Goal: Transaction & Acquisition: Purchase product/service

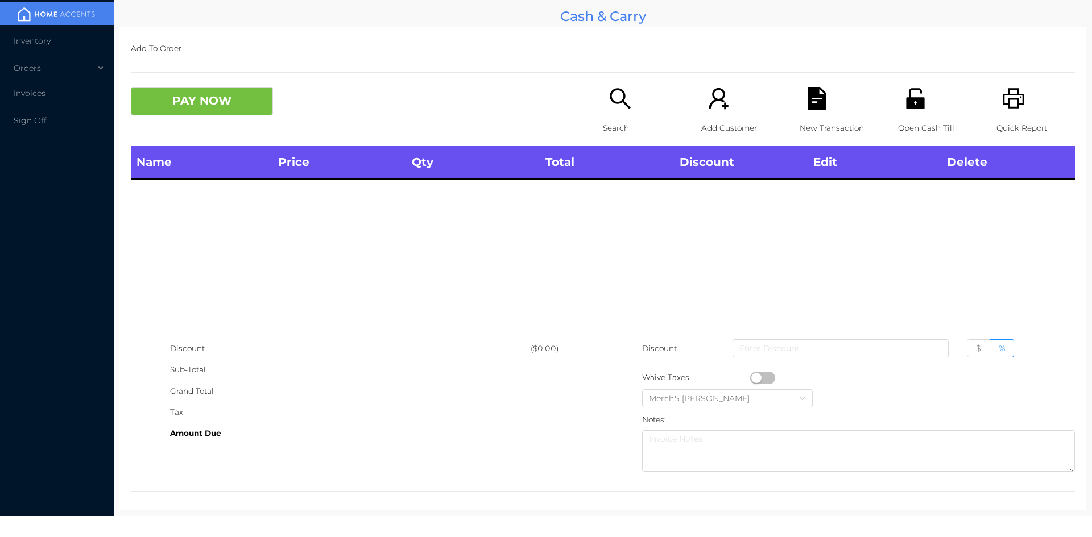
click at [655, 119] on p "Search" at bounding box center [642, 128] width 78 height 21
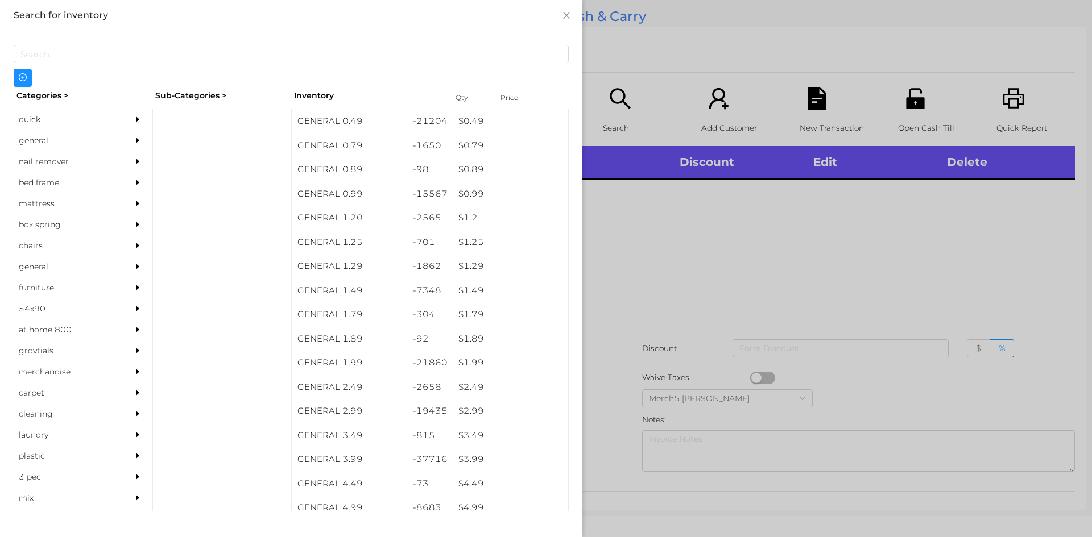
click at [93, 141] on div "general" at bounding box center [66, 140] width 104 height 21
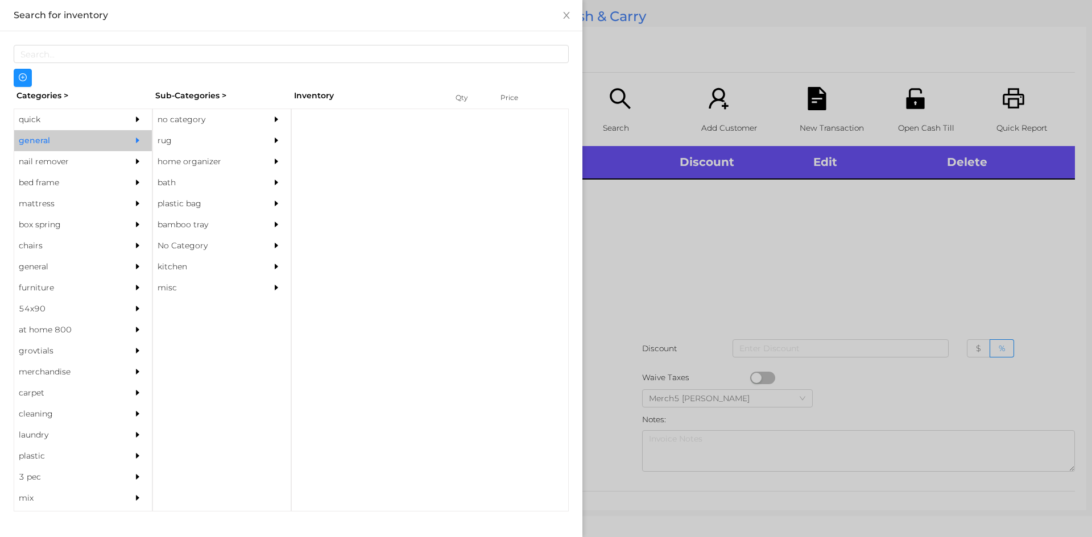
click at [204, 130] on div "no category" at bounding box center [205, 119] width 104 height 21
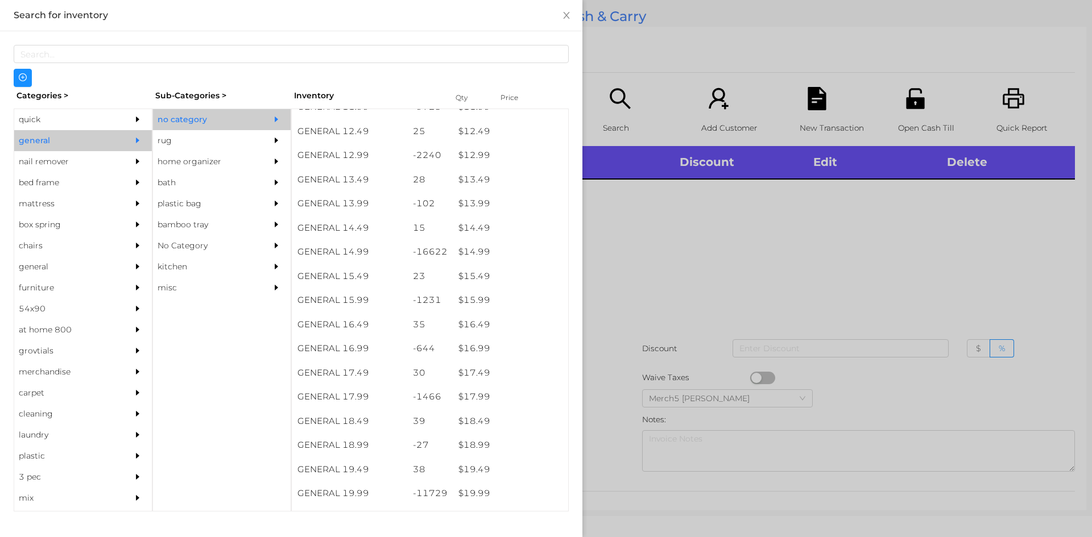
scroll to position [1137, 0]
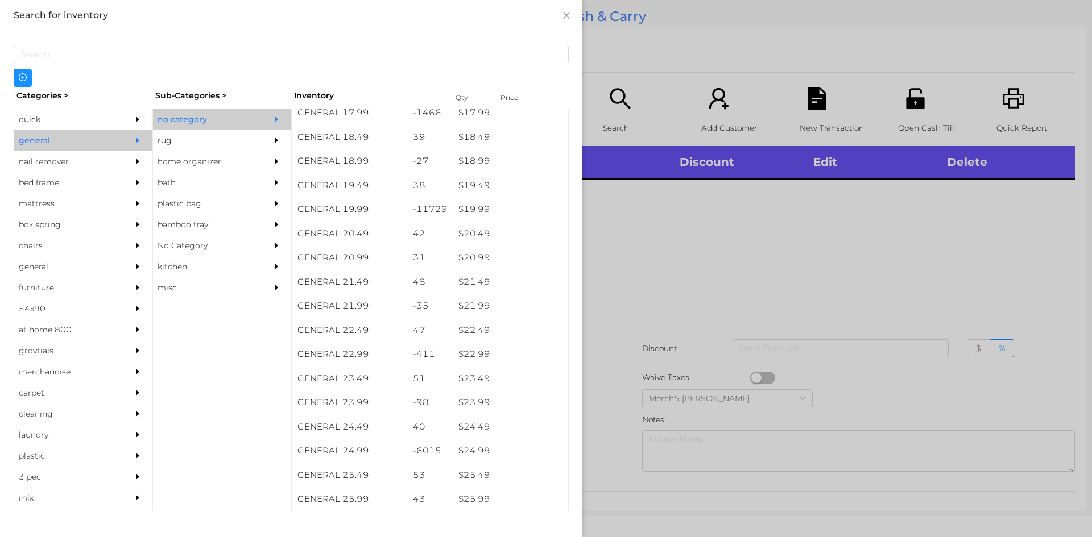
click at [729, 242] on div at bounding box center [546, 268] width 1092 height 537
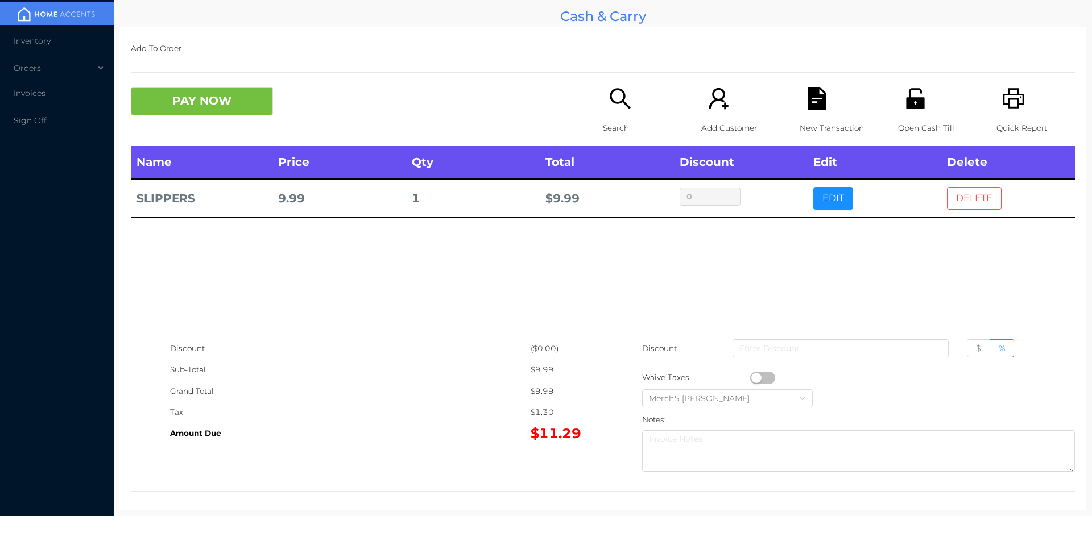
click at [974, 200] on button "DELETE" at bounding box center [974, 198] width 55 height 23
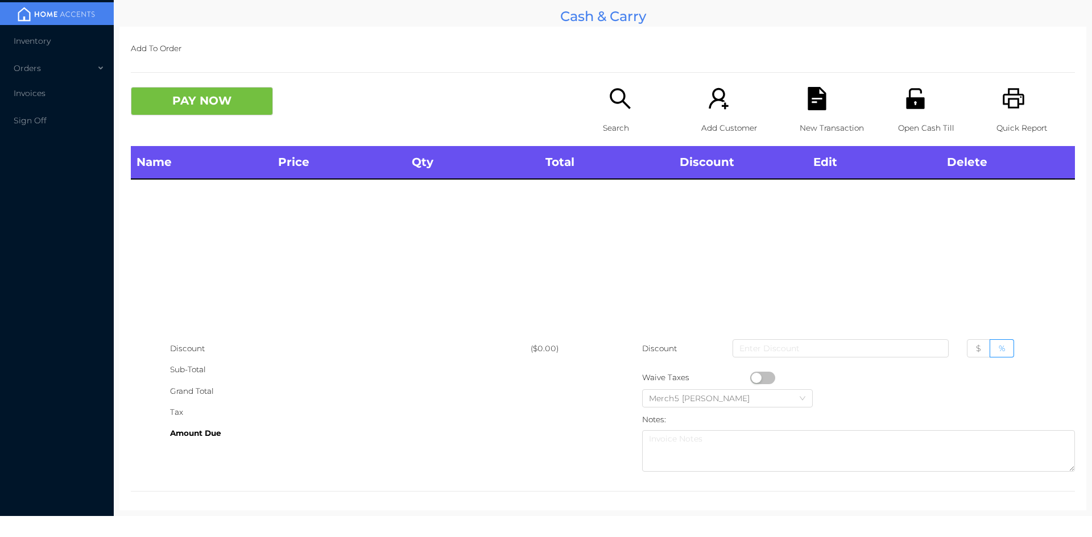
click at [628, 102] on div "Search" at bounding box center [642, 116] width 78 height 59
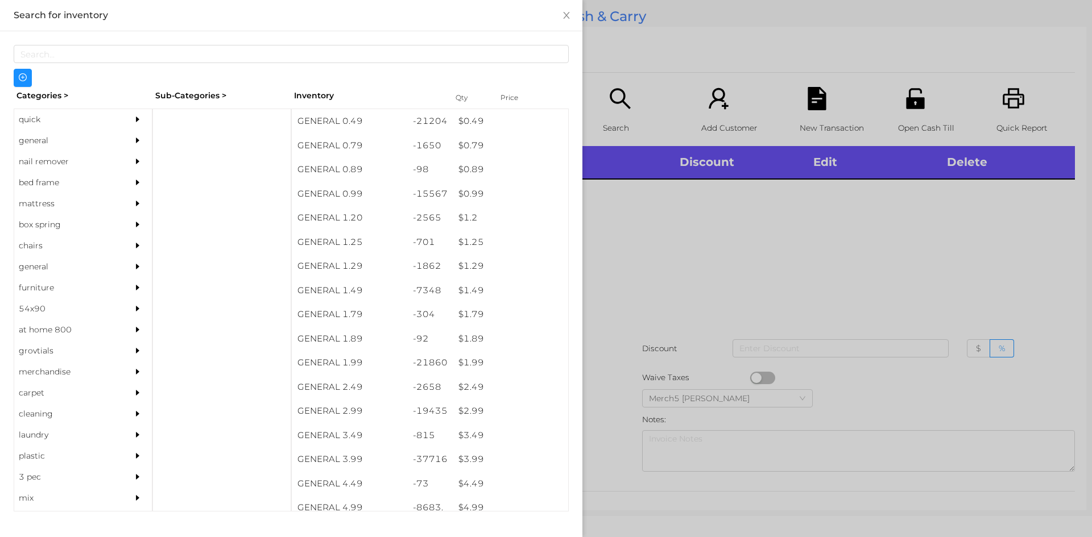
click at [129, 139] on div at bounding box center [140, 140] width 23 height 21
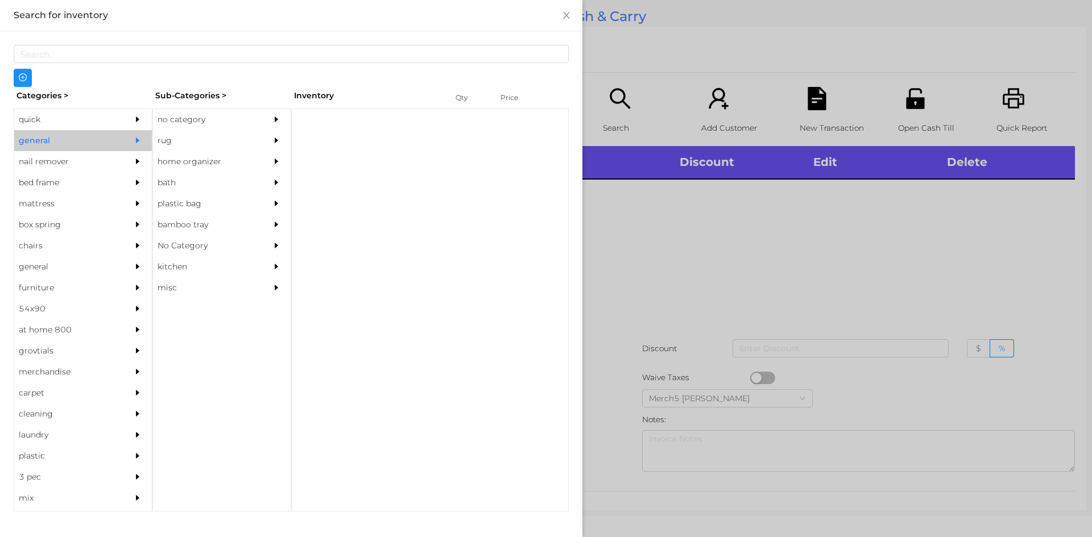
click at [238, 113] on div "no category" at bounding box center [205, 119] width 104 height 21
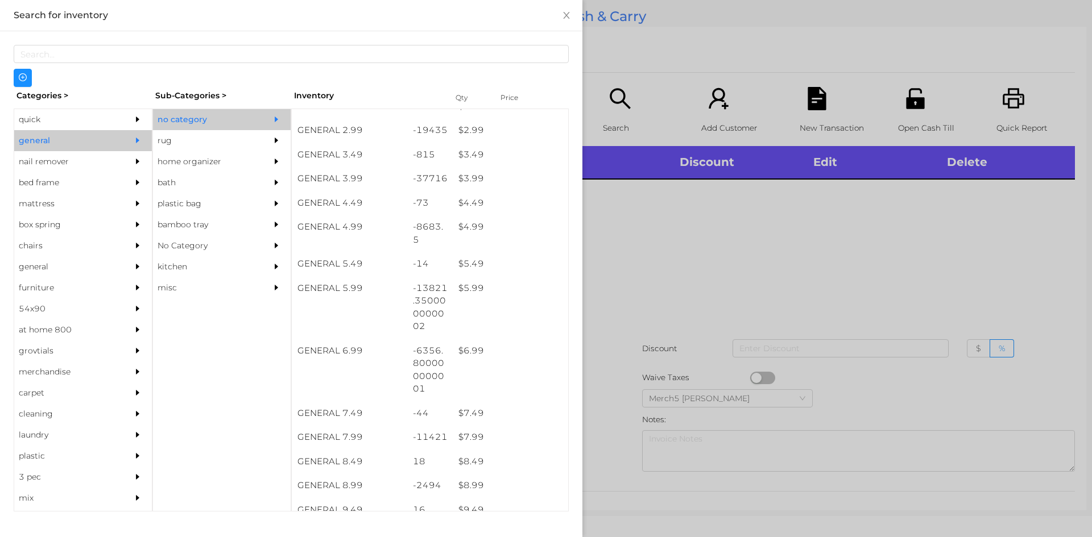
scroll to position [280, 0]
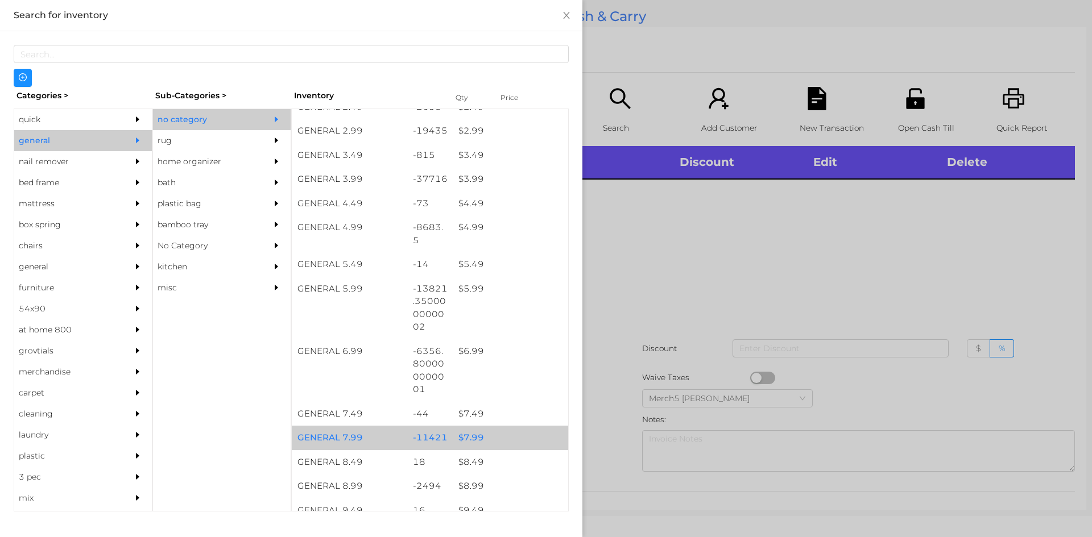
click at [519, 427] on div "$ 7.99" at bounding box center [510, 438] width 115 height 24
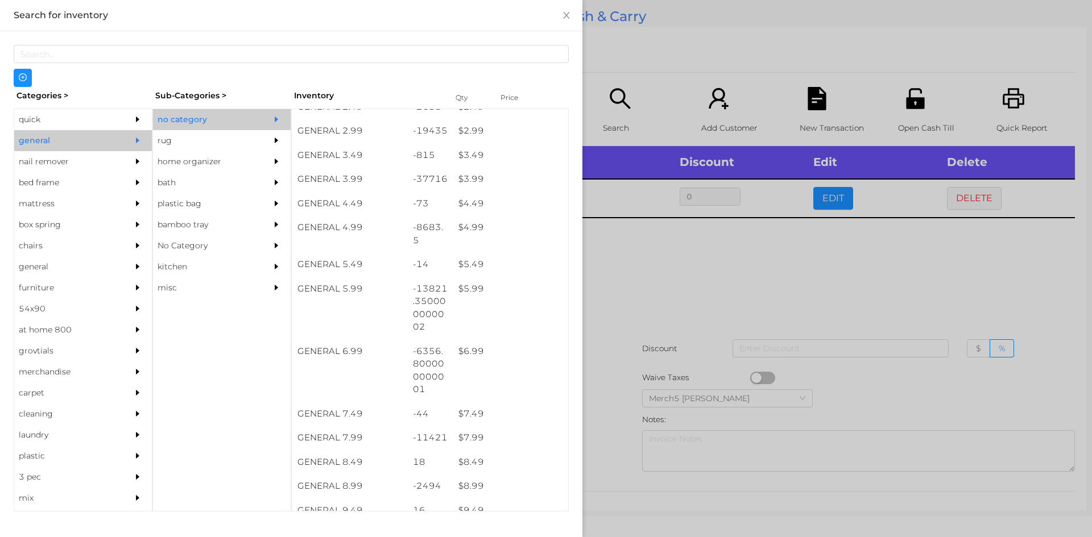
click at [723, 311] on div at bounding box center [546, 268] width 1092 height 537
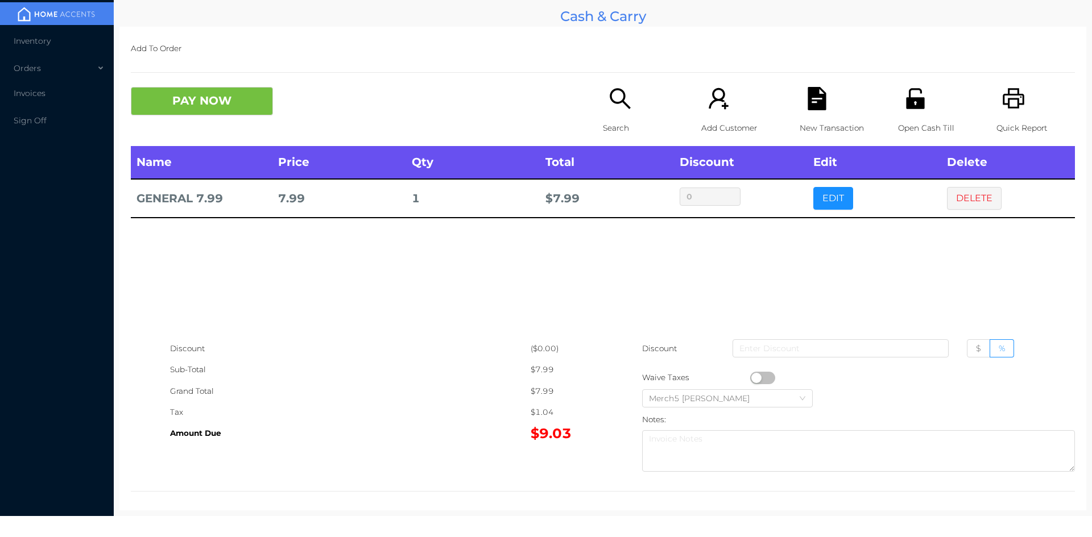
click at [237, 98] on button "PAY NOW" at bounding box center [202, 101] width 142 height 28
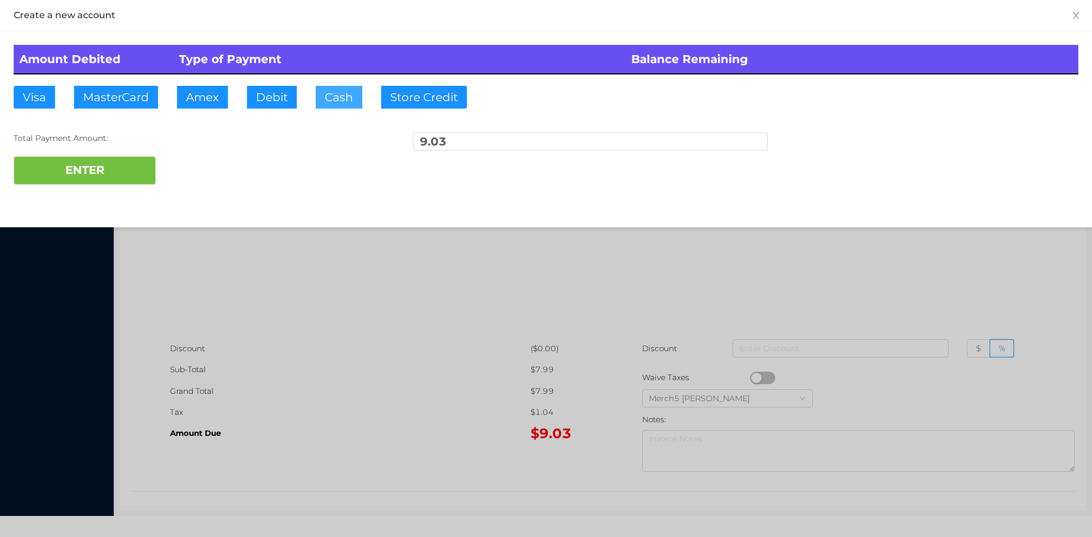
click at [333, 105] on button "Cash" at bounding box center [339, 97] width 47 height 23
type input "10"
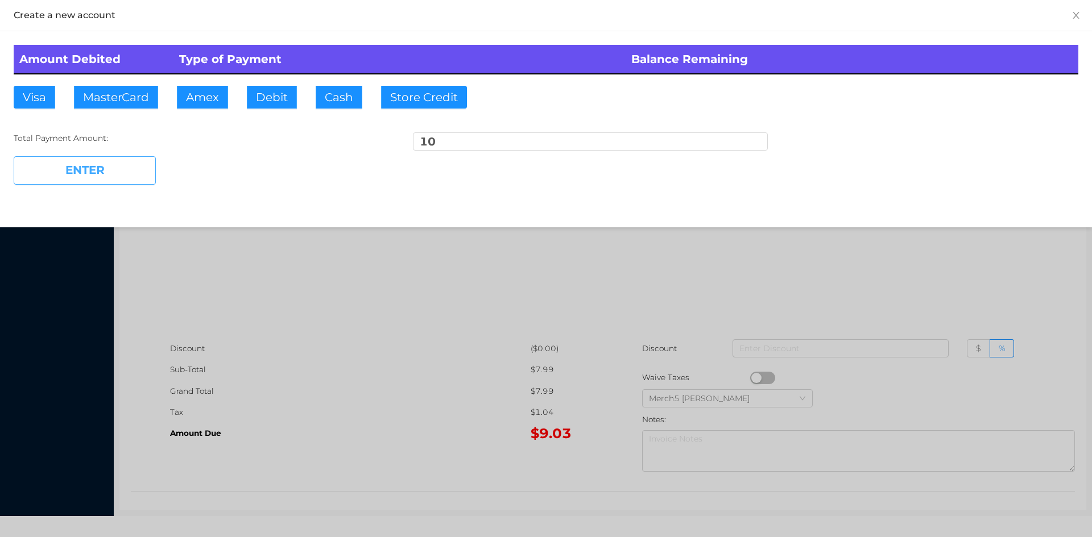
click at [135, 172] on button "ENTER" at bounding box center [85, 170] width 142 height 28
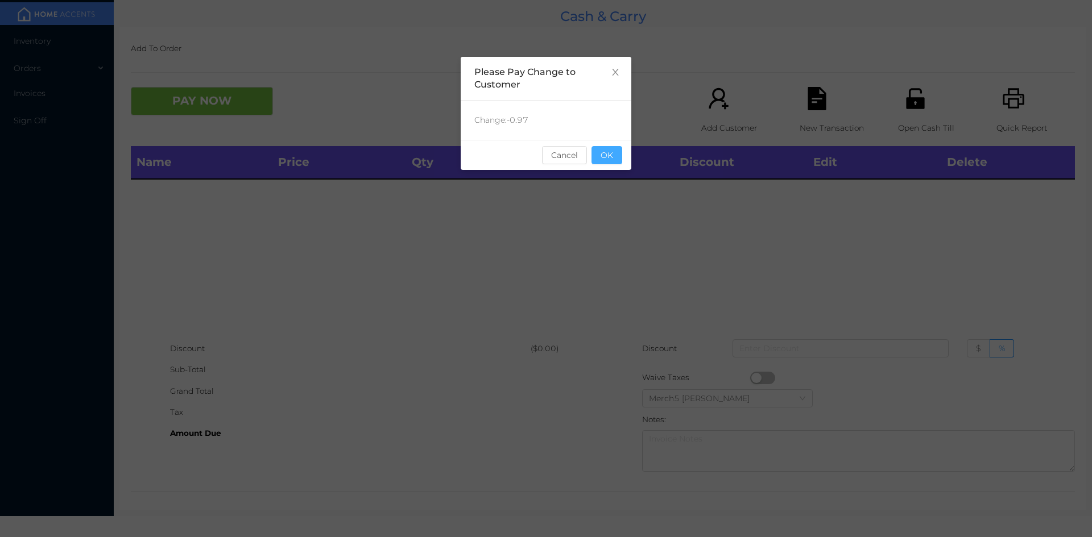
click at [614, 152] on button "OK" at bounding box center [606, 155] width 31 height 18
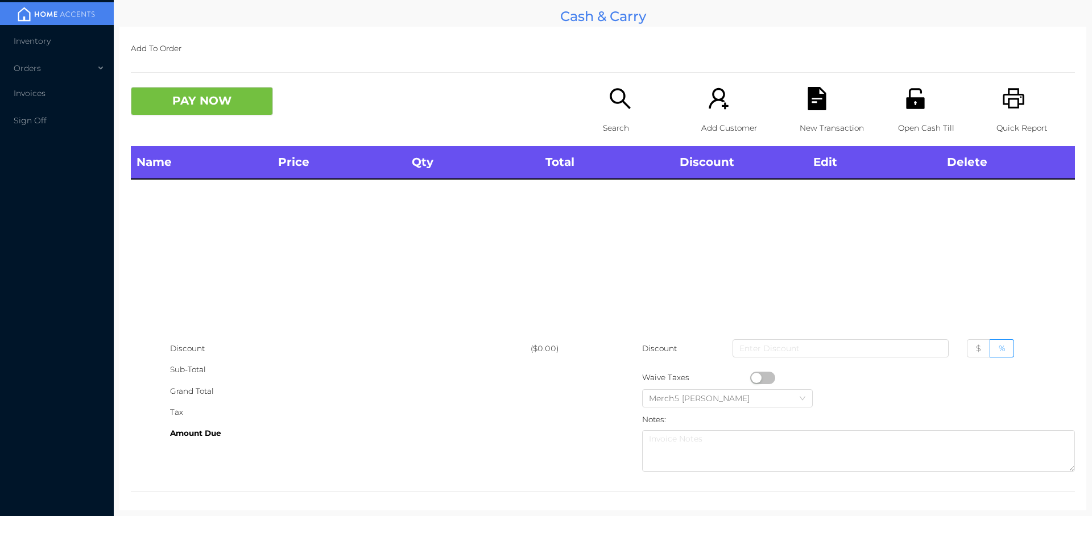
click at [621, 105] on icon "icon: search" at bounding box center [620, 98] width 20 height 20
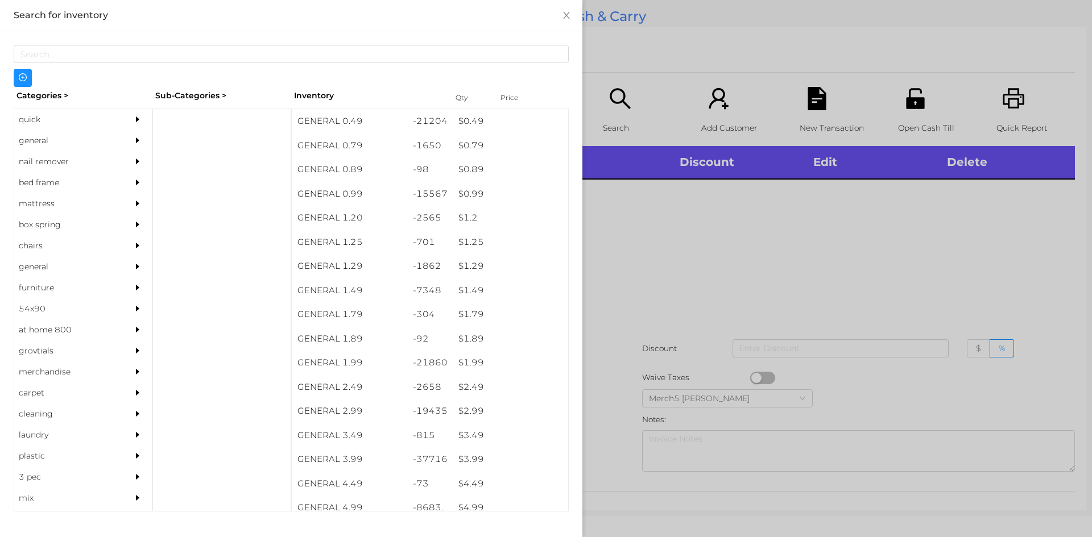
click at [138, 144] on div at bounding box center [140, 140] width 23 height 21
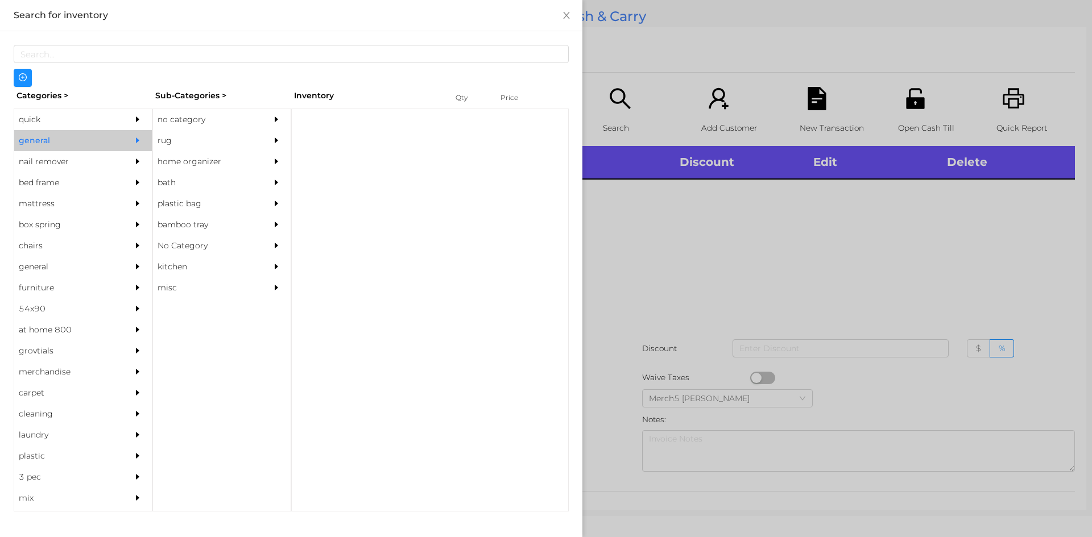
click at [277, 126] on div at bounding box center [279, 119] width 23 height 21
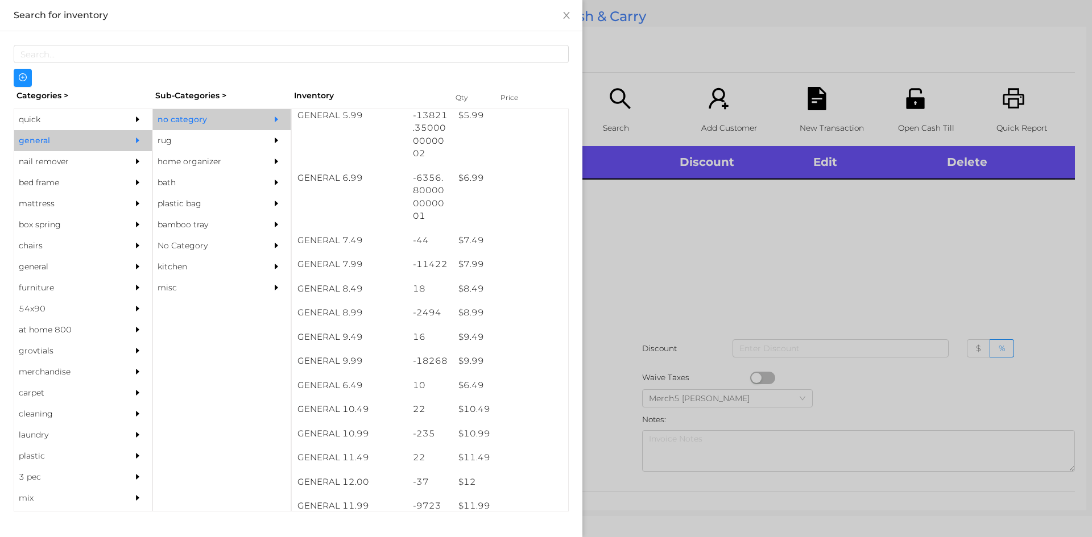
scroll to position [455, 0]
click at [764, 216] on div at bounding box center [546, 268] width 1092 height 537
